Goal: Transaction & Acquisition: Purchase product/service

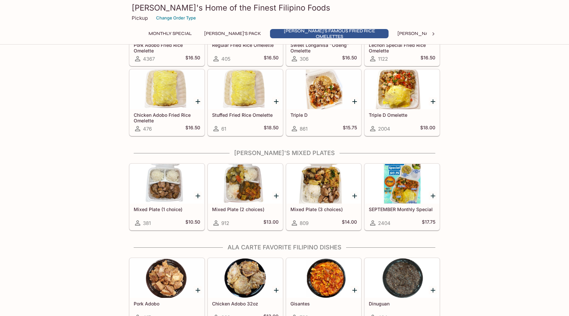
scroll to position [250, 0]
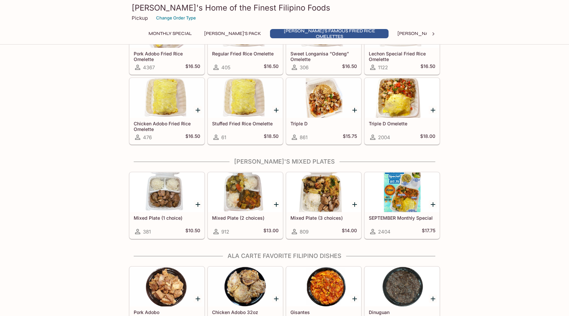
click at [400, 189] on div at bounding box center [402, 192] width 74 height 40
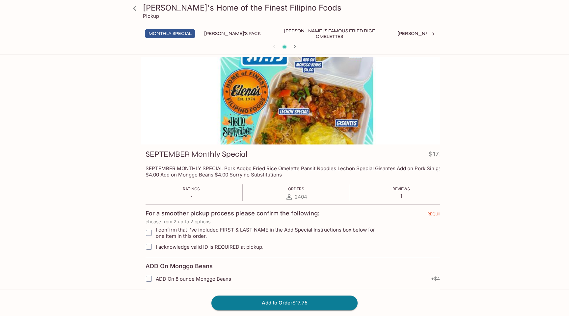
click at [250, 177] on p "SEPTEMBER MONTHLY SPECIAL Pork Adobo Fried Rice Omelette Pansit Noodles Lechon …" at bounding box center [297, 171] width 302 height 13
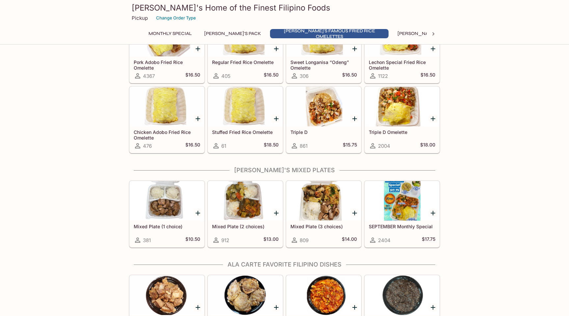
scroll to position [243, 0]
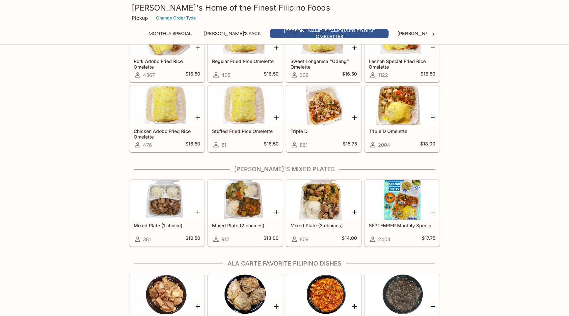
click at [431, 117] on icon "Add Triple D Omelette" at bounding box center [433, 118] width 8 height 8
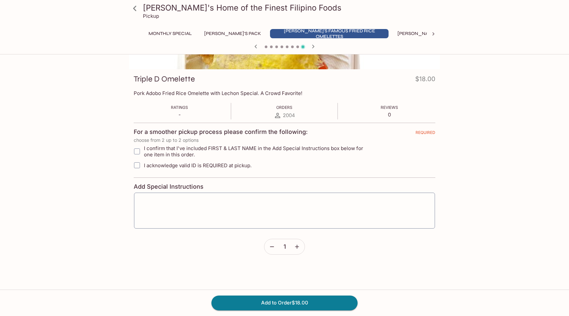
scroll to position [82, 0]
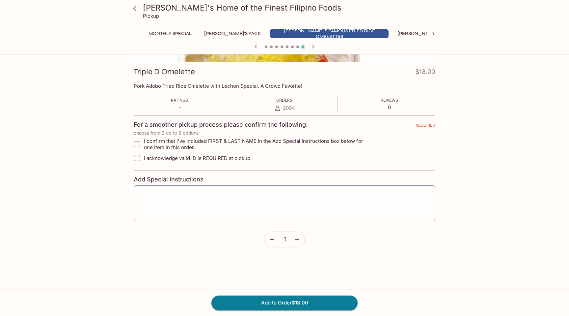
click at [138, 146] on input "I confirm that I've included FIRST & LAST NAME in the Add Special Instructions …" at bounding box center [136, 143] width 13 height 13
checkbox input "true"
click at [159, 197] on textarea at bounding box center [285, 203] width 292 height 25
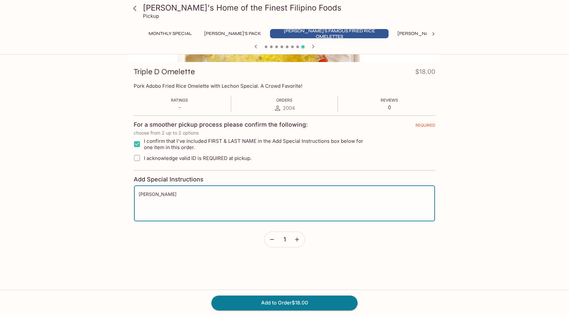
type textarea "[PERSON_NAME]"
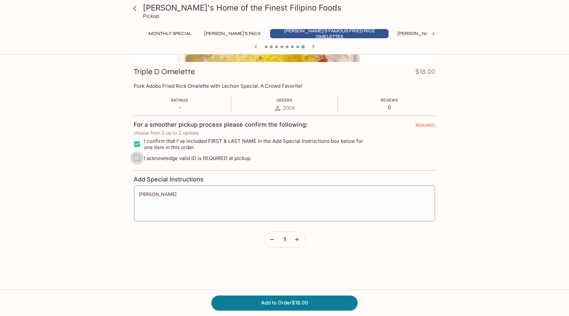
click at [134, 160] on input "I acknowledge valid ID is REQUIRED at pickup." at bounding box center [136, 157] width 13 height 13
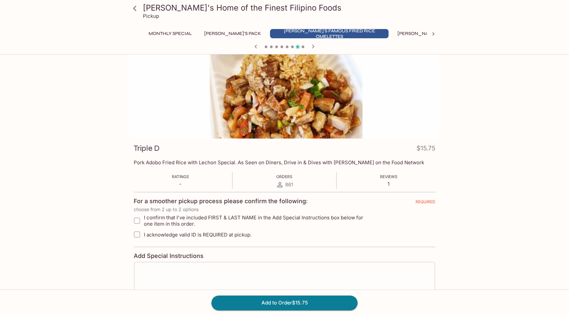
scroll to position [0, 0]
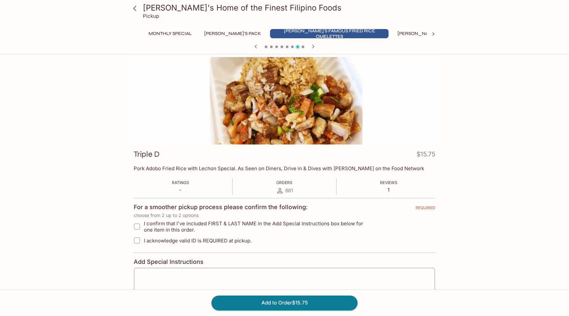
scroll to position [162, 0]
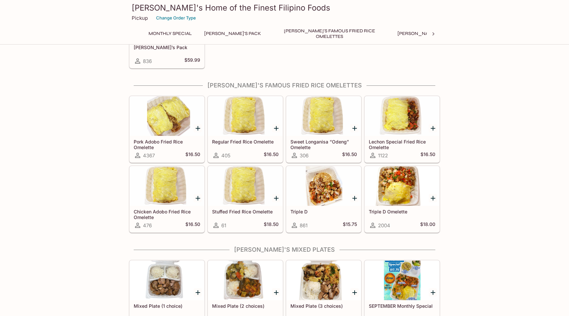
click at [396, 193] on div at bounding box center [402, 186] width 74 height 40
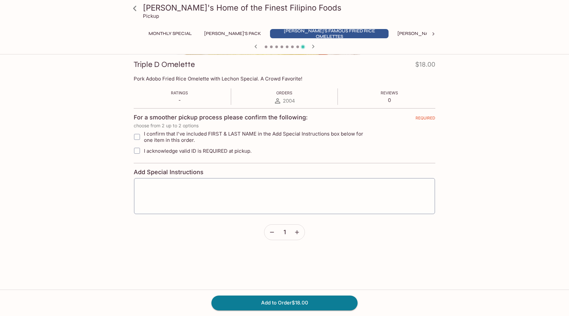
scroll to position [90, 0]
click at [141, 139] on input "I confirm that I've included FIRST & LAST NAME in the Add Special Instructions …" at bounding box center [136, 136] width 13 height 13
checkbox input "true"
click at [141, 147] on input "I acknowledge valid ID is REQUIRED at pickup." at bounding box center [136, 150] width 13 height 13
checkbox input "true"
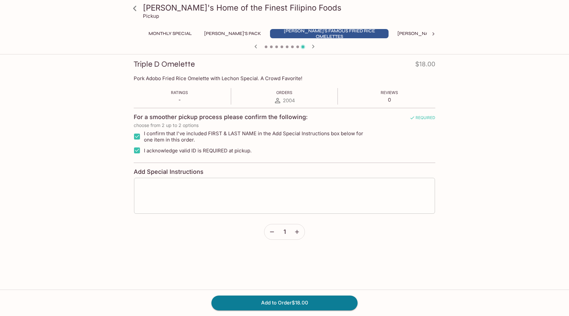
click at [196, 186] on textarea at bounding box center [285, 195] width 292 height 25
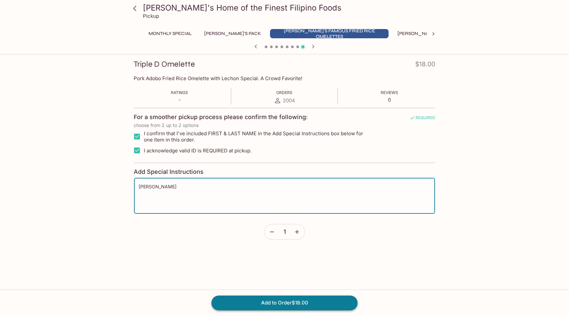
type textarea "[PERSON_NAME]"
click at [242, 299] on button "Add to Order $18.00" at bounding box center [285, 302] width 146 height 14
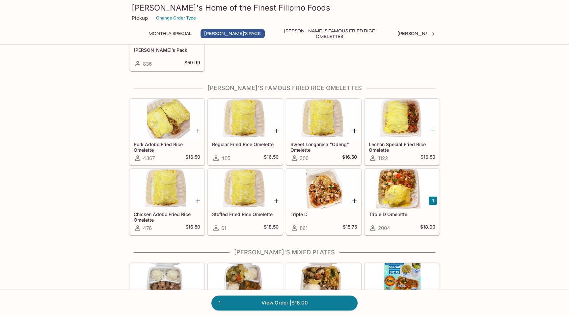
scroll to position [169, 0]
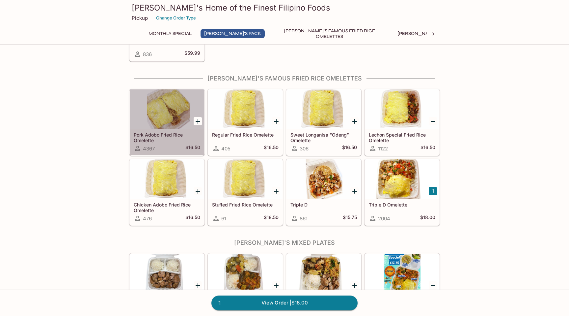
click at [161, 112] on div at bounding box center [167, 109] width 74 height 40
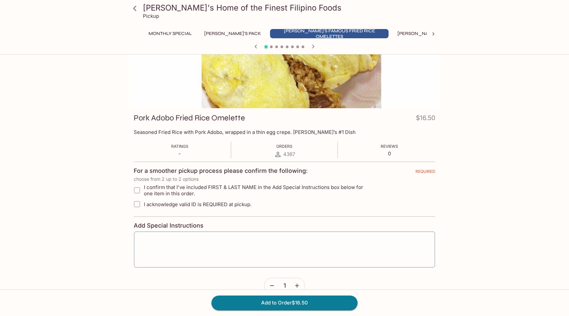
scroll to position [62, 0]
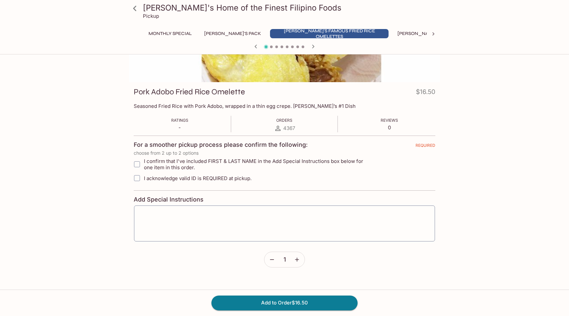
click at [300, 259] on icon "button" at bounding box center [297, 259] width 7 height 7
click at [270, 260] on icon "button" at bounding box center [272, 259] width 7 height 7
click at [298, 261] on icon "button" at bounding box center [297, 259] width 7 height 7
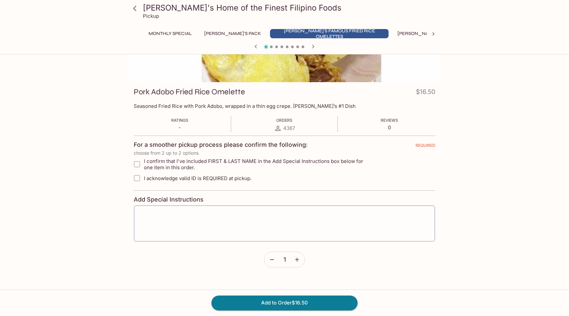
click at [298, 261] on icon "button" at bounding box center [297, 259] width 7 height 7
click at [296, 307] on button "Add to Order $49.50" at bounding box center [285, 302] width 146 height 14
click at [140, 164] on input "I confirm that I've included FIRST & LAST NAME in the Add Special Instructions …" at bounding box center [136, 163] width 13 height 13
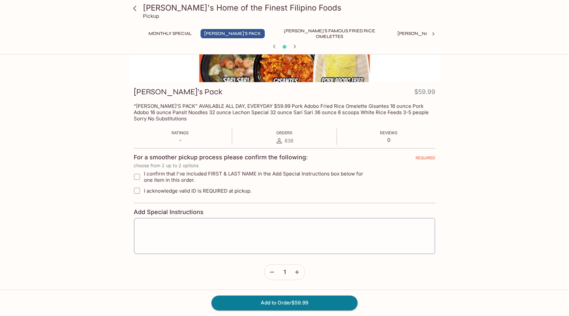
scroll to position [169, 0]
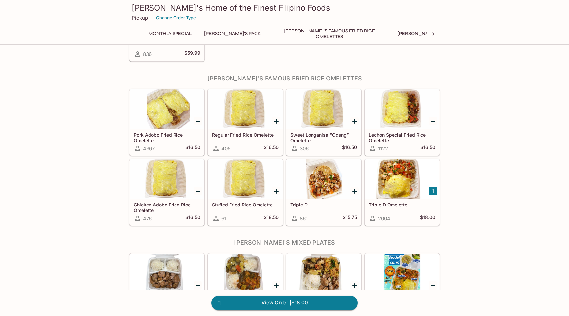
click at [178, 120] on div at bounding box center [167, 109] width 74 height 40
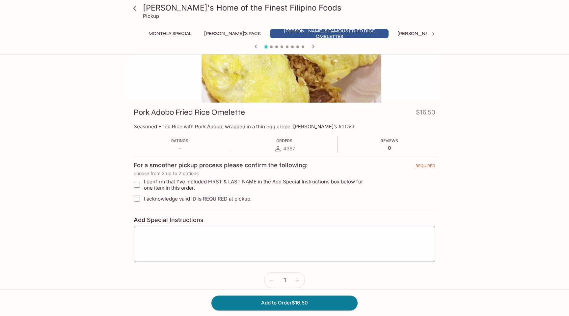
scroll to position [62, 0]
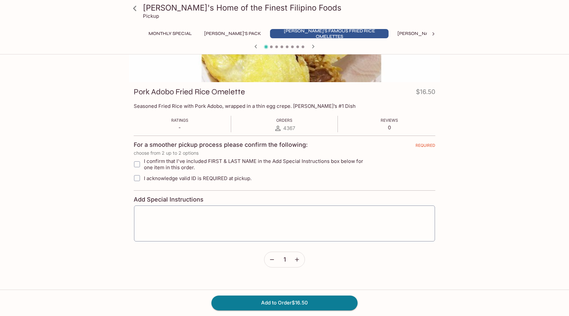
click at [139, 164] on input "I confirm that I've included FIRST & LAST NAME in the Add Special Instructions …" at bounding box center [136, 163] width 13 height 13
checkbox input "true"
click at [139, 178] on input "I acknowledge valid ID is REQUIRED at pickup." at bounding box center [136, 177] width 13 height 13
checkbox input "true"
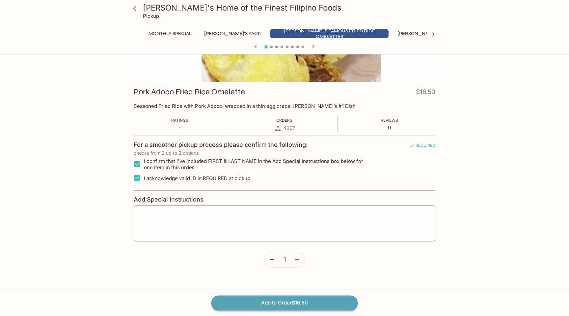
click at [302, 301] on button "Add to Order $16.50" at bounding box center [285, 302] width 146 height 14
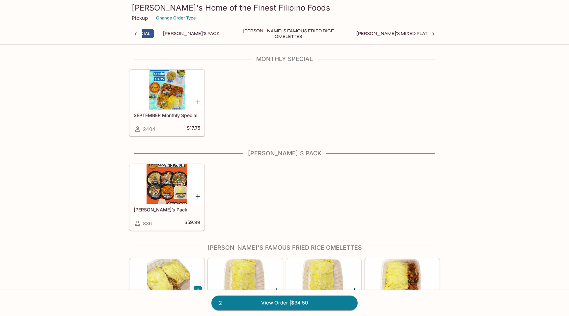
scroll to position [0, 3]
click at [217, 33] on button "[PERSON_NAME]'s Pack" at bounding box center [230, 33] width 64 height 9
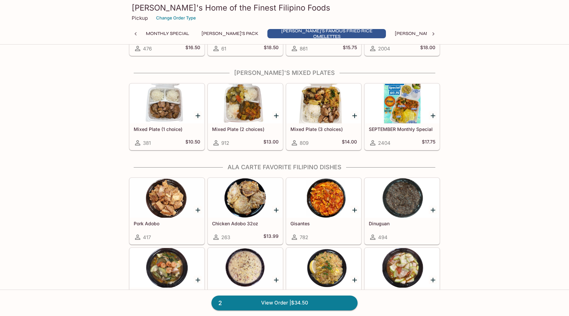
scroll to position [338, 0]
click at [433, 35] on icon at bounding box center [434, 33] width 2 height 3
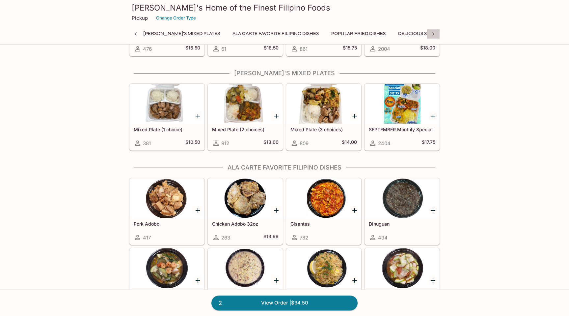
click at [433, 35] on icon at bounding box center [434, 33] width 2 height 3
click at [435, 31] on button "Additional Items" at bounding box center [460, 33] width 50 height 9
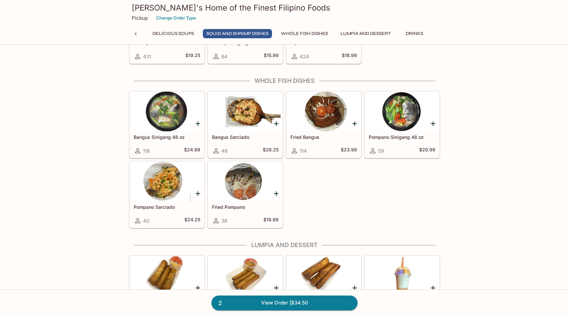
scroll to position [0, 0]
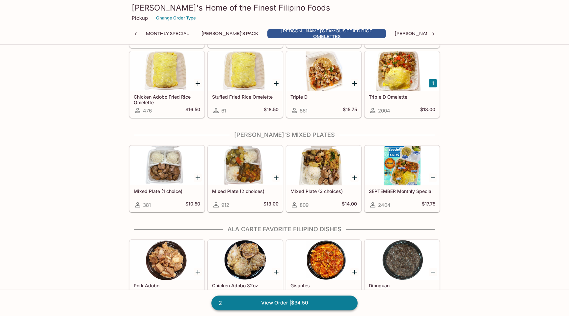
click at [301, 302] on link "2 View Order | $34.50" at bounding box center [285, 302] width 146 height 14
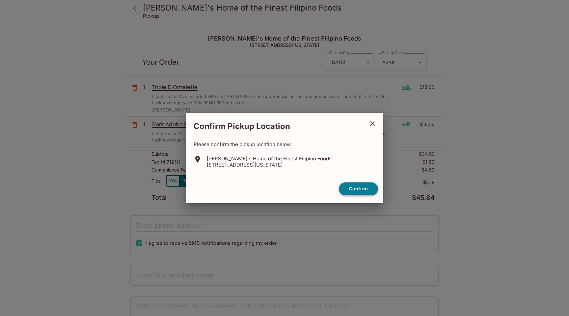
click at [349, 191] on button "Confirm" at bounding box center [358, 188] width 39 height 13
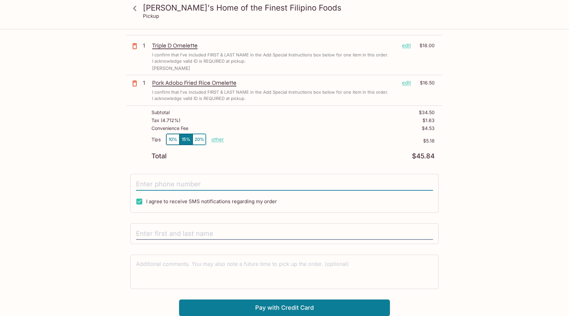
click at [209, 184] on input "tel" at bounding box center [284, 184] width 297 height 13
type input "0"
type input "[PHONE_NUMBER]"
click at [180, 230] on input "text" at bounding box center [284, 233] width 297 height 13
type input "[PERSON_NAME]"
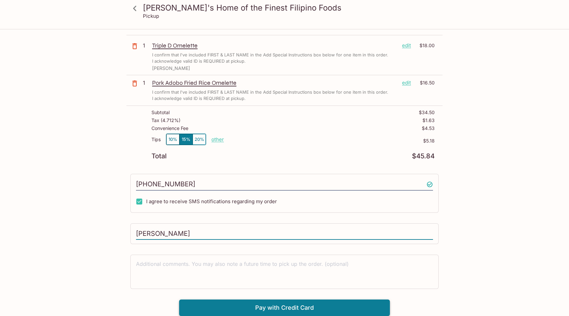
click at [191, 305] on button "Pay with Credit Card" at bounding box center [284, 307] width 211 height 16
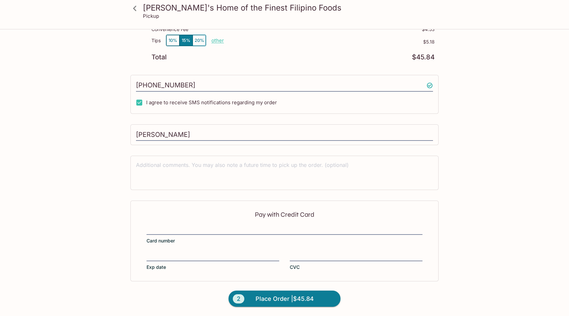
click at [195, 234] on div at bounding box center [285, 229] width 276 height 9
click at [195, 226] on input "Card number" at bounding box center [285, 226] width 276 height 0
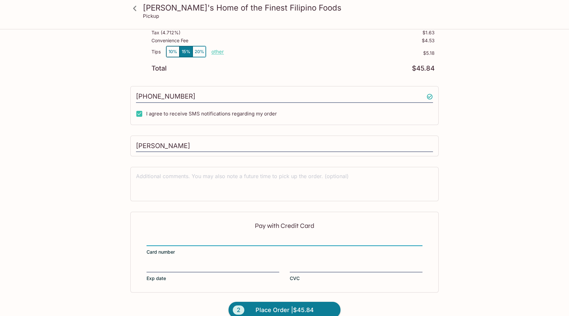
scroll to position [140, 0]
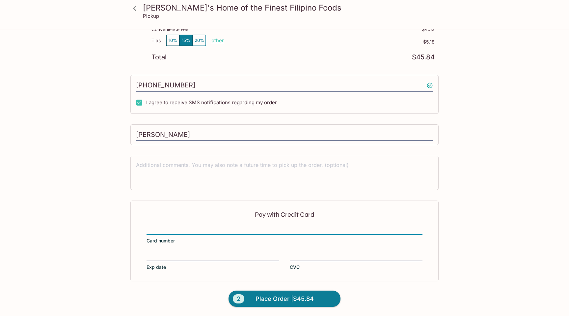
click at [174, 225] on div at bounding box center [285, 229] width 276 height 9
click at [174, 226] on input "Card number" at bounding box center [285, 226] width 276 height 0
click at [171, 251] on div "Pay with Credit Card Card number Exp date CVC" at bounding box center [284, 240] width 308 height 80
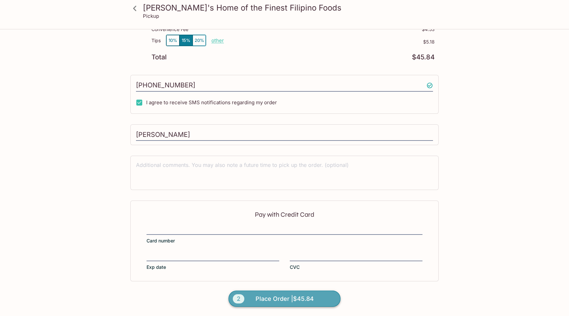
click at [248, 303] on button "2 Place Order | $45.84" at bounding box center [285, 298] width 112 height 16
